Goal: Transaction & Acquisition: Purchase product/service

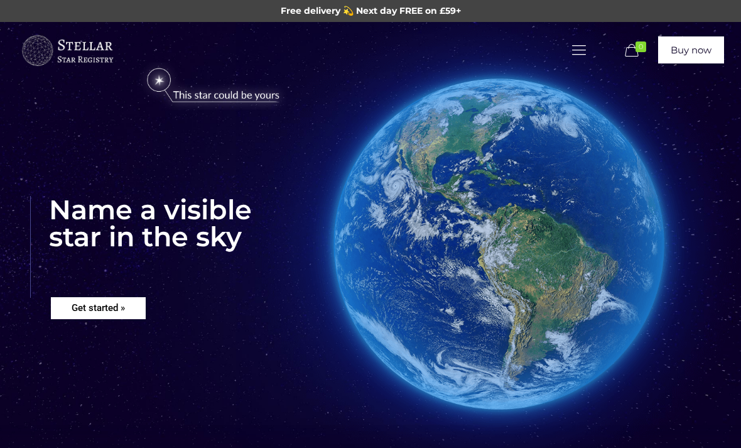
click at [126, 317] on rs-layer "Get started »" at bounding box center [98, 308] width 95 height 22
click at [96, 303] on rs-layer "Get started »" at bounding box center [98, 308] width 95 height 22
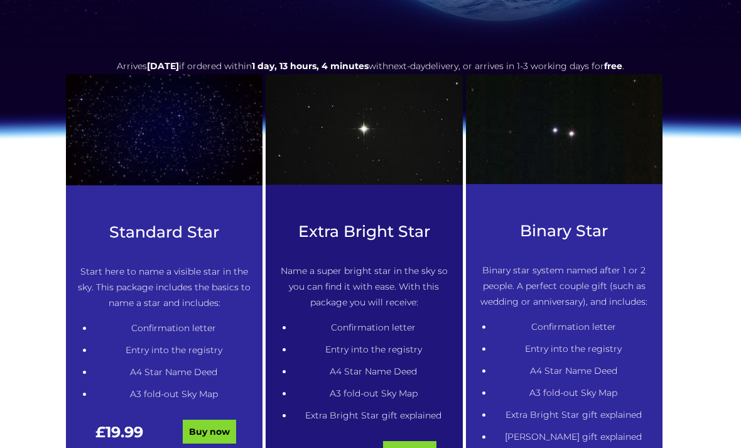
scroll to position [524, 0]
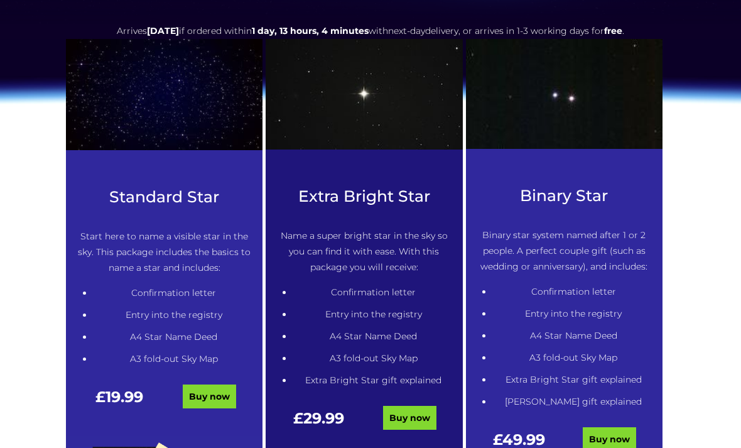
click at [215, 392] on link "Buy now" at bounding box center [209, 397] width 53 height 24
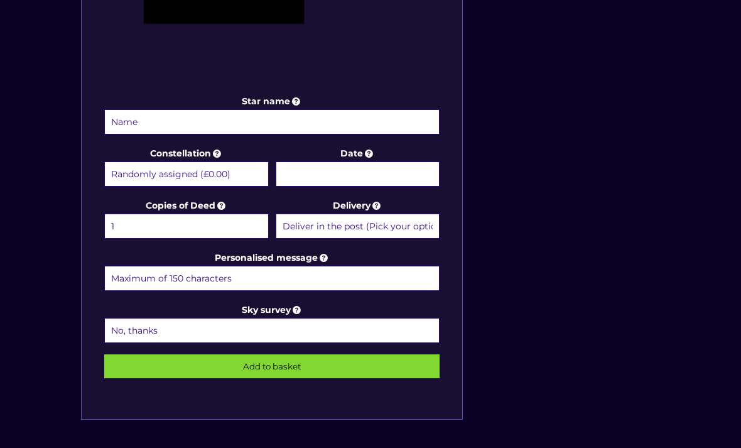
scroll to position [544, 0]
click at [403, 116] on input "Star name" at bounding box center [272, 121] width 336 height 25
type input "H"
type input "Phil Hamer"
click at [351, 171] on input "Date" at bounding box center [358, 173] width 165 height 25
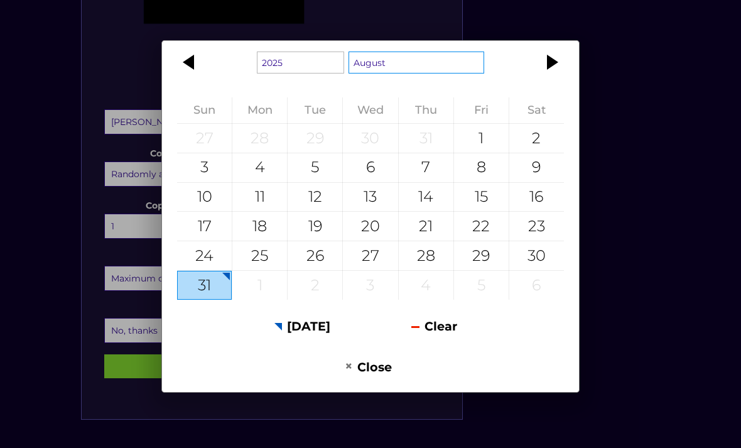
click at [422, 74] on select "January February March April May June July August September October November De…" at bounding box center [417, 63] width 136 height 22
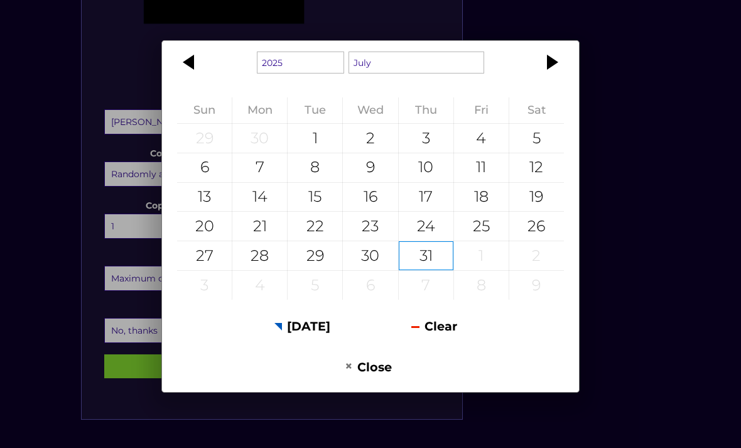
click at [275, 212] on div "14" at bounding box center [259, 197] width 55 height 29
type input "14 July 2025"
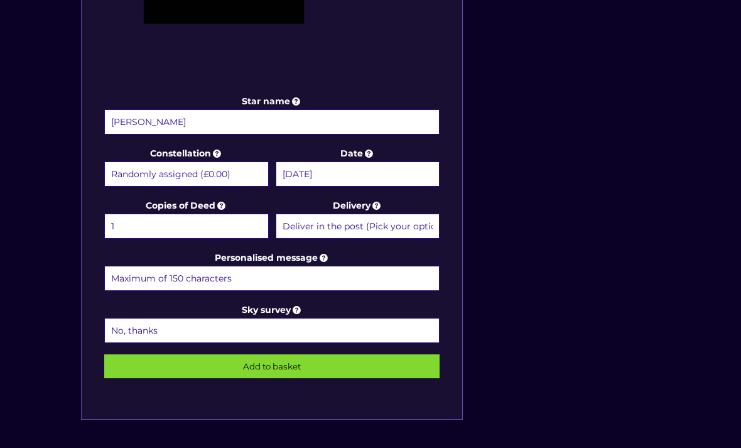
click at [398, 223] on select "Deliver in the post (Pick your option later) Deliver in the post and by Email (…" at bounding box center [358, 226] width 165 height 25
click at [369, 273] on input "Personalised message" at bounding box center [272, 278] width 336 height 25
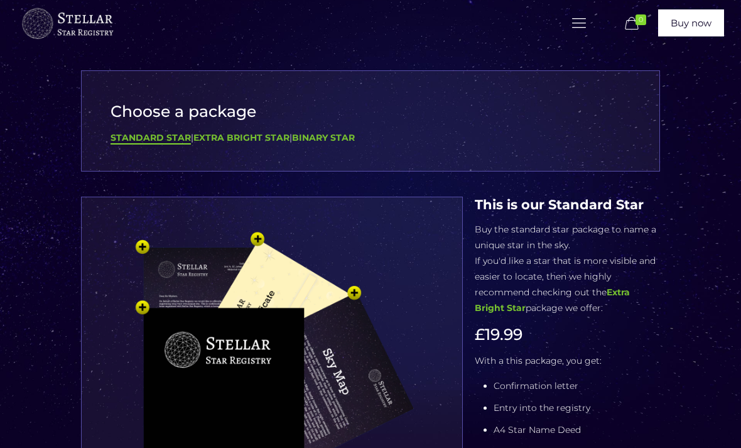
scroll to position [26, 0]
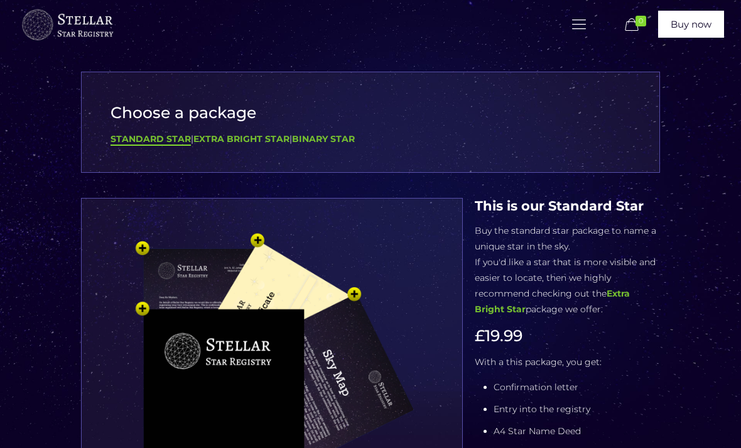
type input "Happy birthday, I love you."
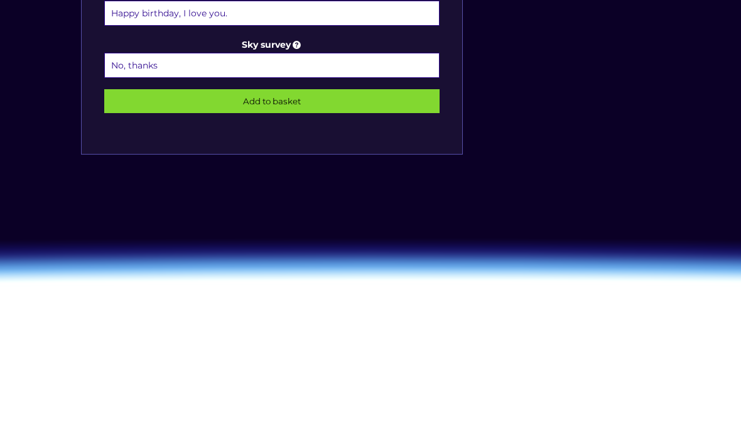
scroll to position [858, 0]
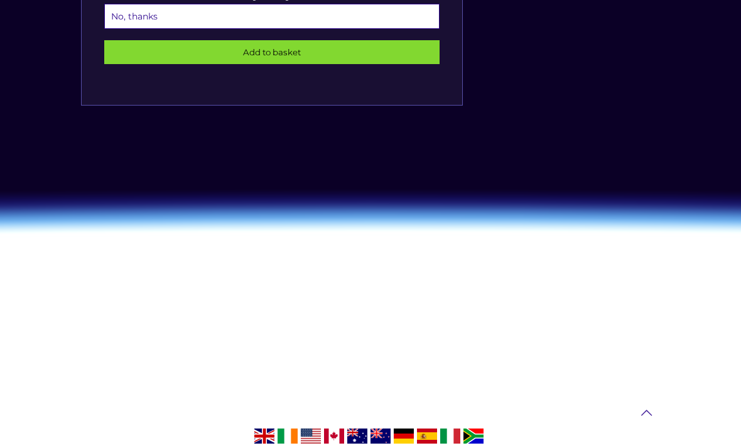
click at [423, 62] on input "Add to basket" at bounding box center [272, 53] width 336 height 24
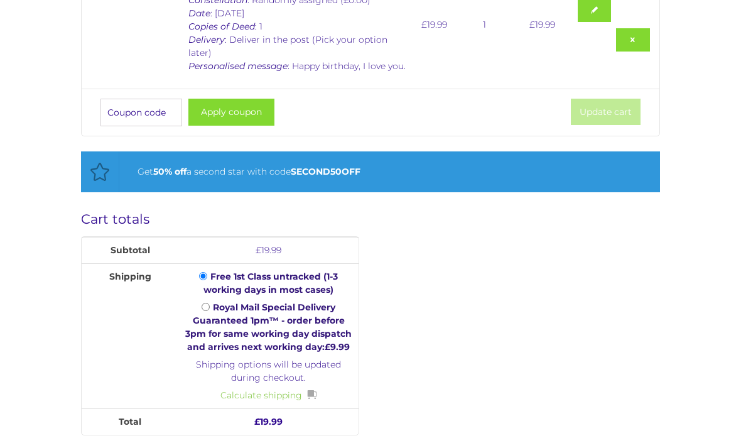
scroll to position [350, 0]
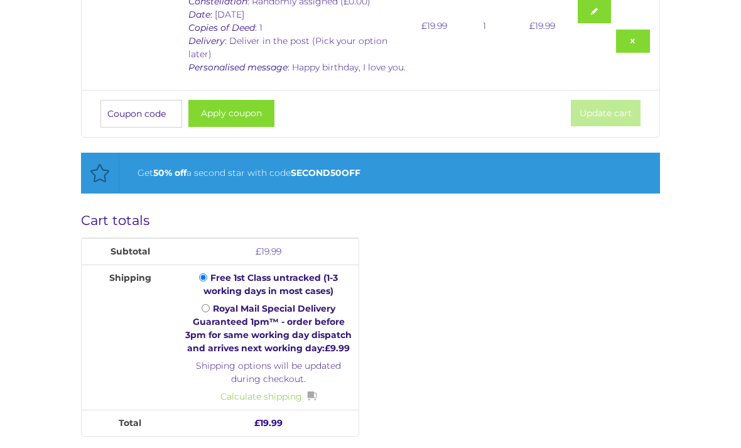
click at [141, 118] on input "Coupon:" at bounding box center [142, 114] width 82 height 28
type input "STAR25"
click at [258, 111] on button "Apply coupon" at bounding box center [231, 113] width 86 height 27
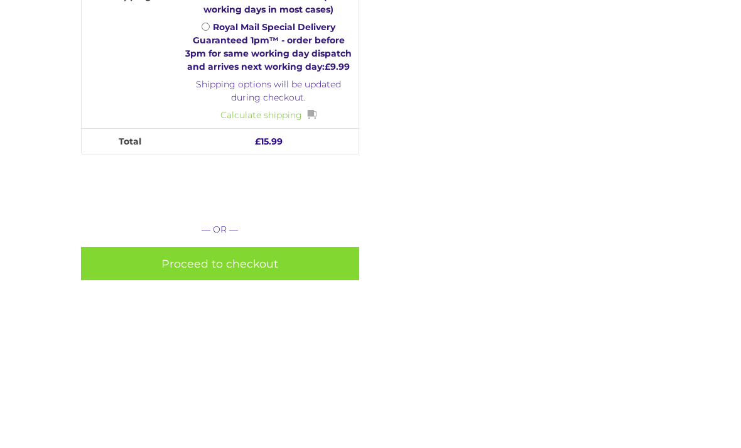
scroll to position [642, 0]
click at [296, 266] on link "Proceed to checkout" at bounding box center [220, 263] width 278 height 33
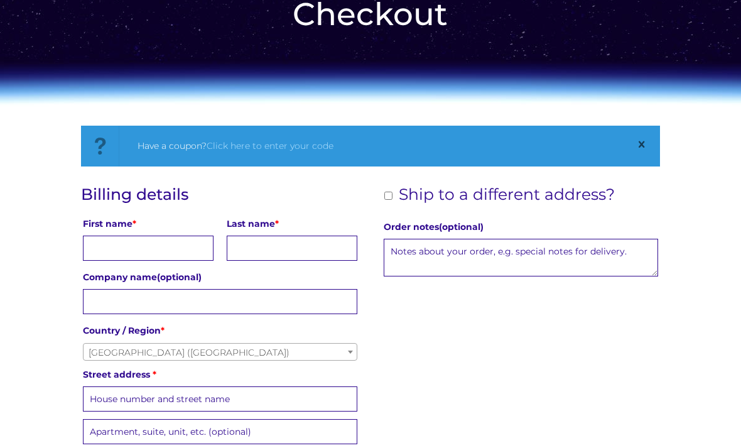
click at [173, 248] on input "First name *" at bounding box center [148, 248] width 131 height 25
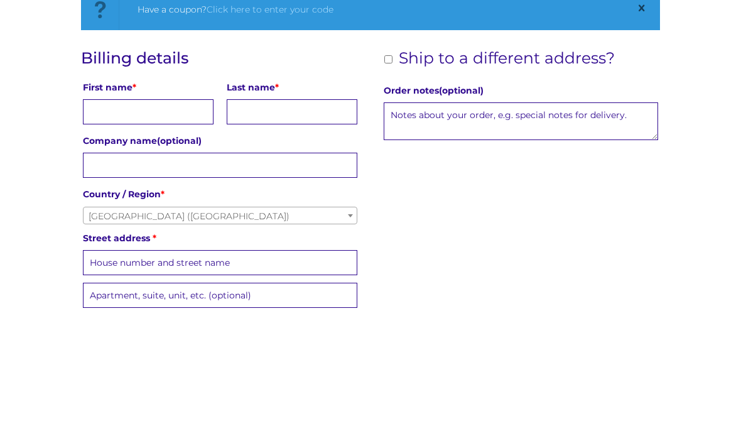
type input "Jordyn"
type input "Lindon"
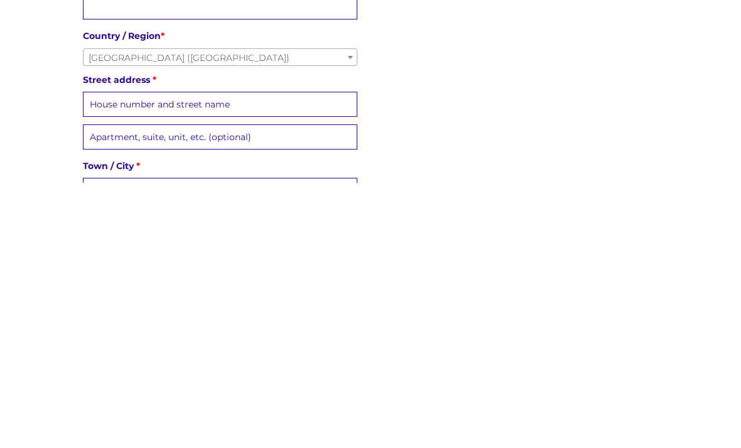
scroll to position [133, 0]
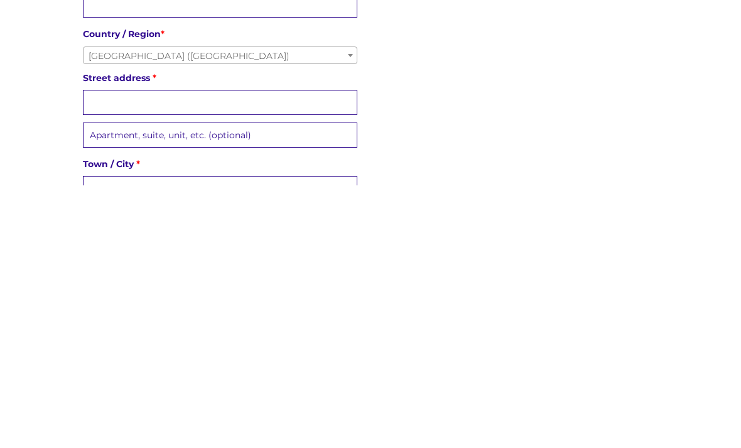
click at [307, 353] on input "Street address *" at bounding box center [220, 365] width 274 height 25
type input "10 Dingle Road"
type input "Brownhills"
type input "WS8 7ED"
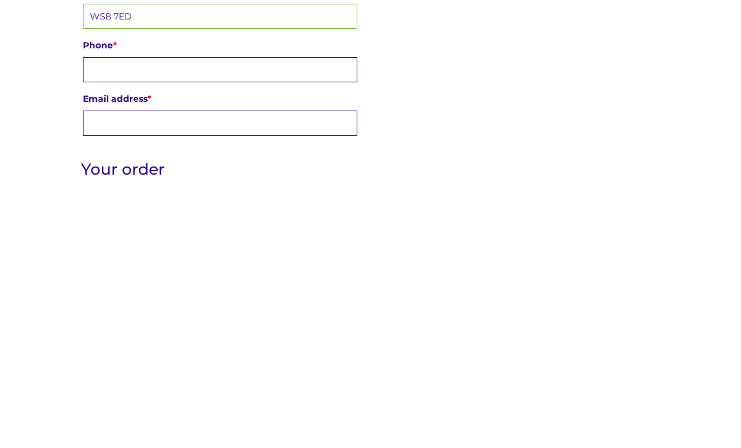
scroll to position [412, 0]
type input "07939847008"
click at [325, 374] on input "Email address *" at bounding box center [220, 386] width 274 height 25
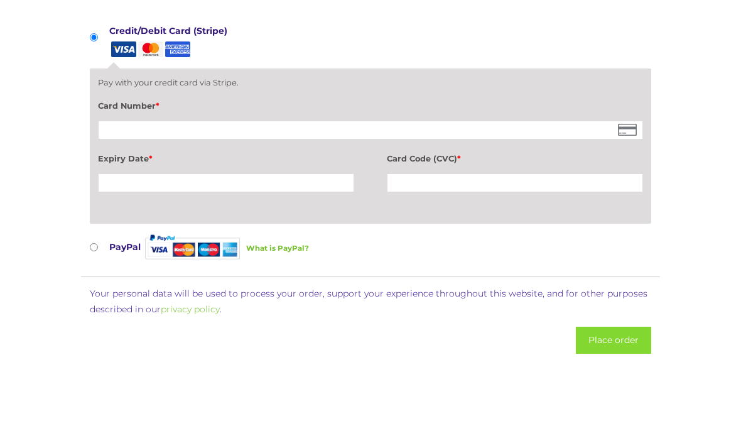
scroll to position [1200, 0]
type input "jordyn.lindon98@gmail.com"
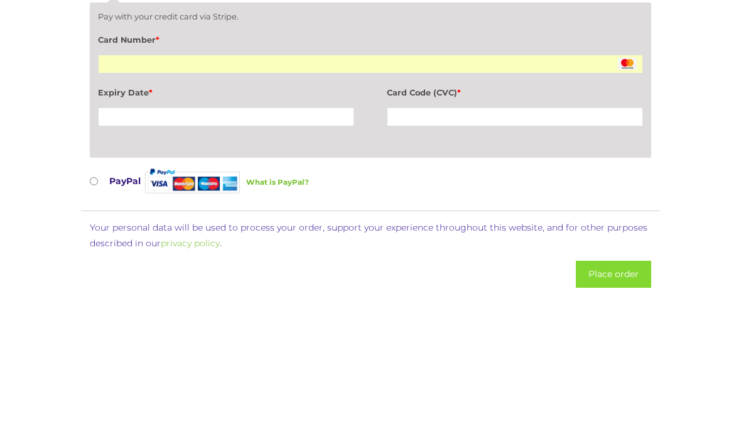
click at [287, 174] on div at bounding box center [226, 183] width 256 height 19
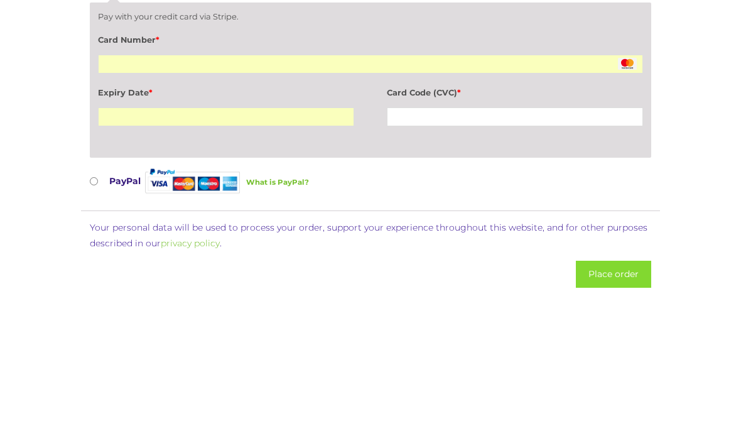
scroll to position [1267, 0]
click at [474, 108] on div at bounding box center [515, 116] width 256 height 19
click at [450, 107] on div at bounding box center [515, 116] width 256 height 19
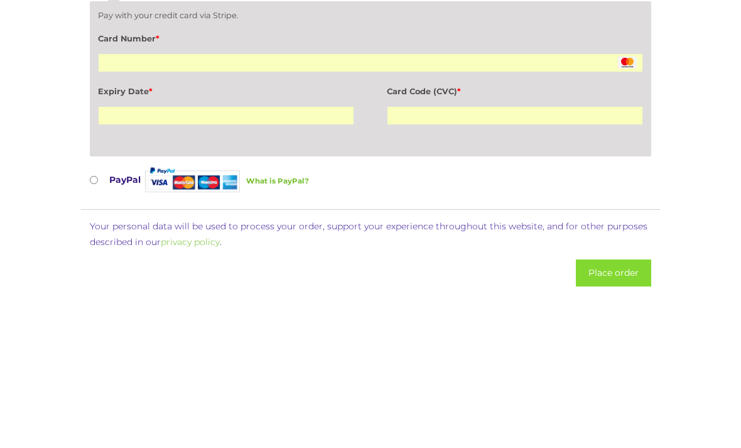
scroll to position [1266, 0]
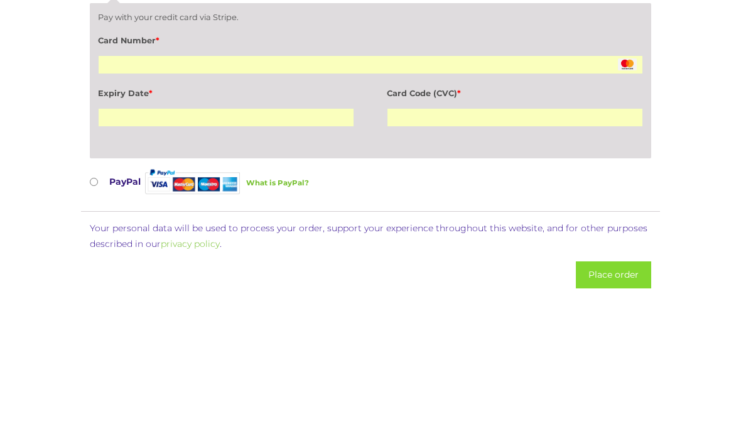
click at [628, 278] on button "Place order" at bounding box center [613, 274] width 75 height 27
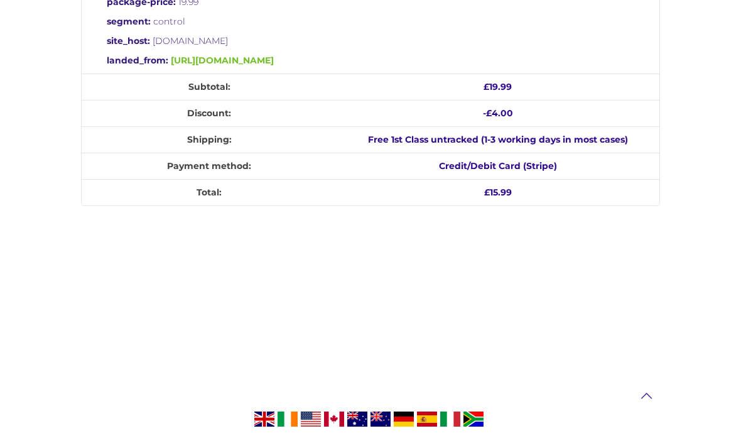
scroll to position [609, 0]
click at [274, 64] on link "[URL][DOMAIN_NAME]" at bounding box center [222, 60] width 103 height 11
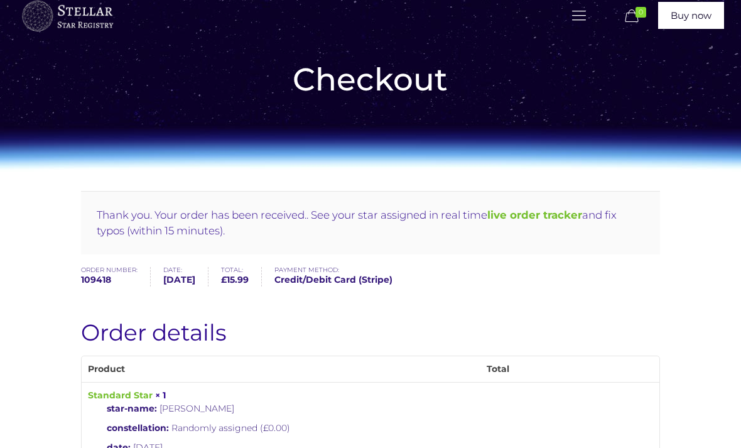
scroll to position [33, 0]
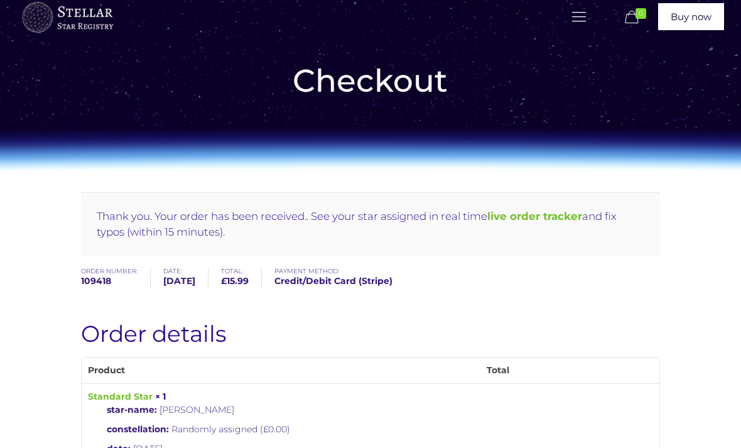
click at [554, 217] on b "live order tracker" at bounding box center [535, 216] width 95 height 13
